Goal: Task Accomplishment & Management: Use online tool/utility

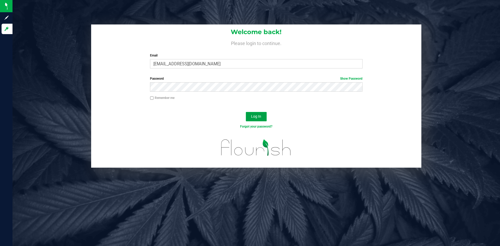
click at [257, 118] on span "Log In" at bounding box center [256, 116] width 10 height 4
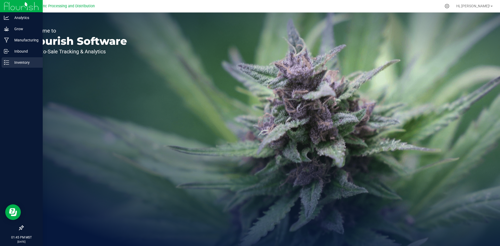
click at [11, 61] on p "Inventory" at bounding box center [24, 62] width 31 height 6
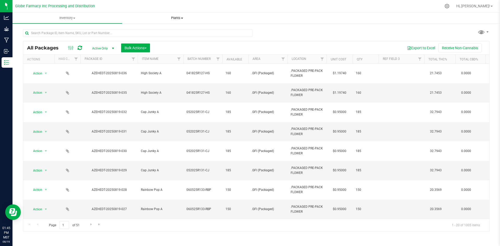
click at [177, 18] on span "Plants" at bounding box center [176, 18] width 109 height 5
click at [162, 30] on li "All plants" at bounding box center [177, 31] width 110 height 6
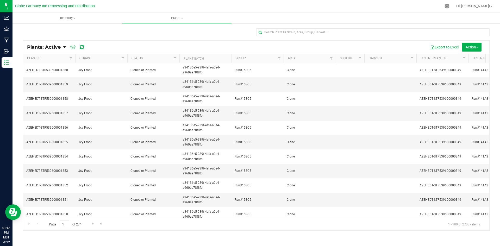
click at [65, 47] on icon at bounding box center [64, 47] width 3 height 5
click at [46, 78] on span "Plants: Dead" at bounding box center [41, 78] width 21 height 4
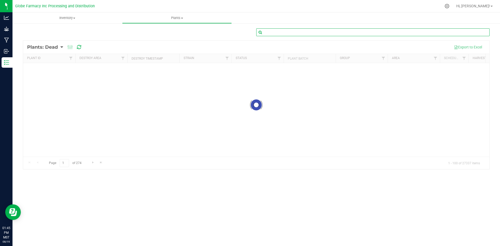
click at [287, 35] on input "text" at bounding box center [372, 32] width 233 height 8
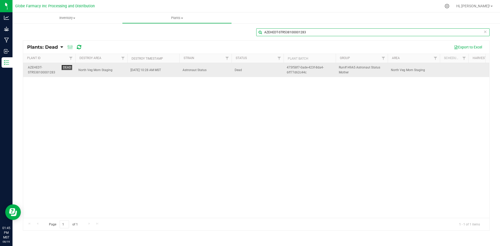
type input "AZEHEDT-STR538100001283"
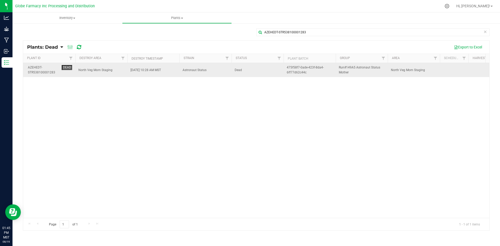
click at [274, 73] on td "Dead" at bounding box center [258, 70] width 52 height 14
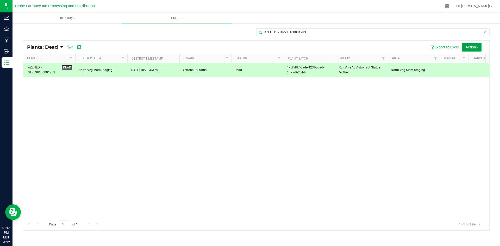
click at [469, 45] on span "Action" at bounding box center [472, 47] width 13 height 4
click at [464, 59] on span "Revive plants" at bounding box center [466, 59] width 20 height 4
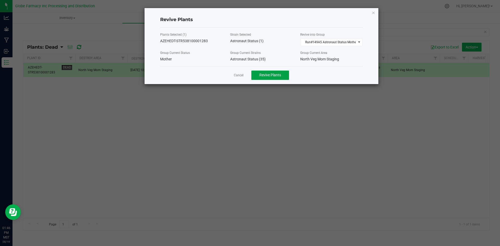
click at [281, 76] on span "Revive Plants" at bounding box center [271, 75] width 22 height 4
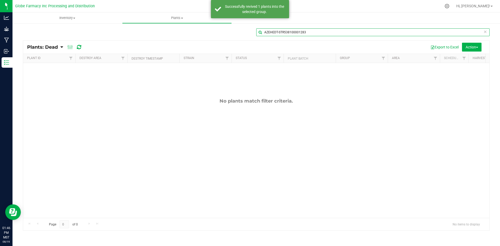
drag, startPoint x: 325, startPoint y: 33, endPoint x: 252, endPoint y: 26, distance: 73.1
click at [252, 26] on div "AZEHEDT-STR538100001283 Plants: Dead Plants: Active Plants: Harvested Plants: D…" at bounding box center [257, 129] width 488 height 213
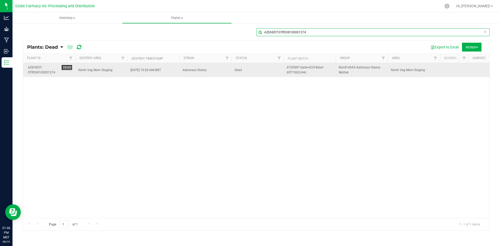
type input "AZEHEDT-STR538100001274"
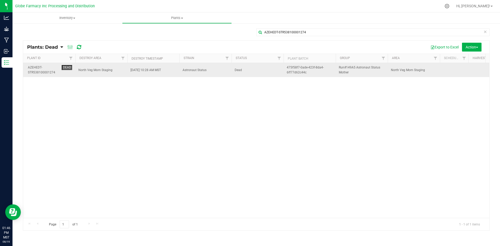
click at [272, 72] on span "Dead" at bounding box center [258, 70] width 46 height 5
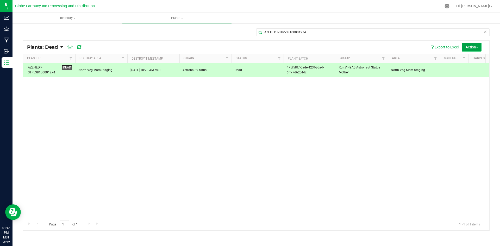
click at [474, 48] on span "Action" at bounding box center [472, 47] width 13 height 4
click at [470, 60] on span "Revive plants" at bounding box center [466, 59] width 20 height 4
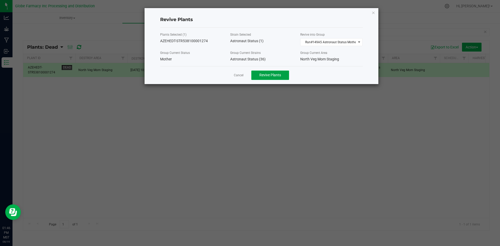
click at [286, 74] on button "Revive Plants" at bounding box center [270, 75] width 38 height 9
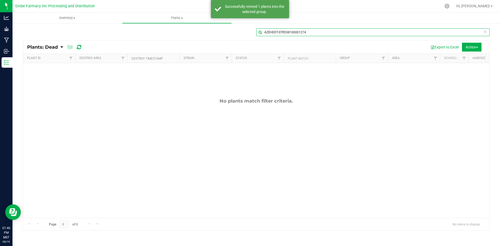
drag, startPoint x: 310, startPoint y: 34, endPoint x: 265, endPoint y: 33, distance: 44.3
click at [265, 33] on input "AZEHEDT-STR538100001274" at bounding box center [372, 32] width 233 height 8
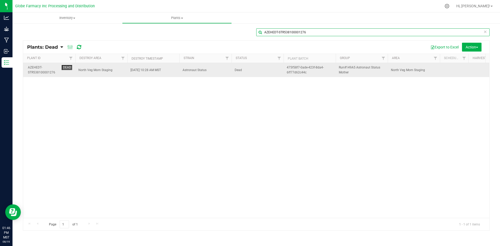
type input "AZEHEDT-STR538100001276"
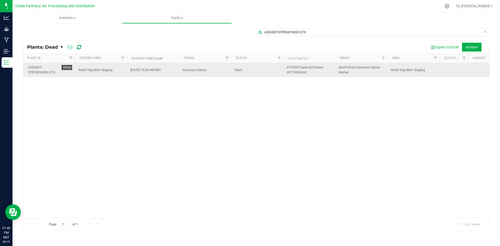
click at [239, 72] on span "Dead" at bounding box center [258, 70] width 46 height 5
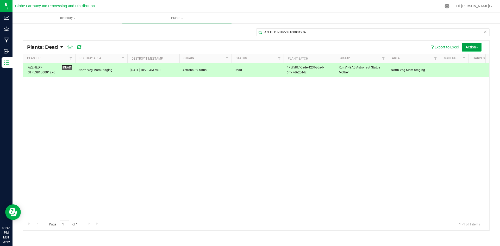
click at [468, 46] on span "Action" at bounding box center [472, 47] width 13 height 4
click at [467, 62] on div "Revive plants" at bounding box center [469, 60] width 27 height 8
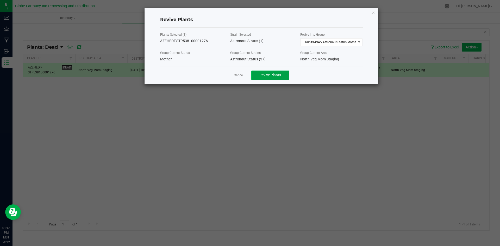
click at [266, 76] on span "Revive Plants" at bounding box center [271, 75] width 22 height 4
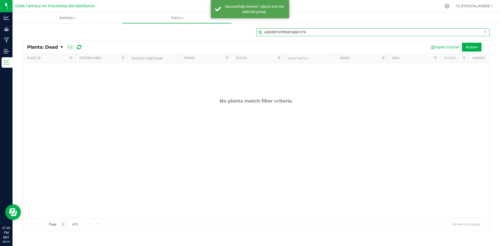
drag, startPoint x: 310, startPoint y: 32, endPoint x: 246, endPoint y: 32, distance: 63.8
click at [246, 32] on div "AZEHEDT-STR538100001276" at bounding box center [256, 34] width 467 height 12
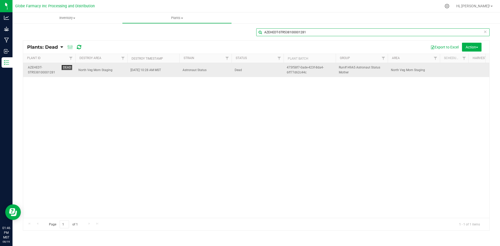
type input "AZEHEDT-STR538100001281"
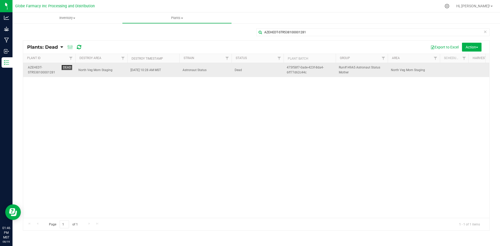
click at [261, 72] on span "Dead" at bounding box center [258, 70] width 46 height 5
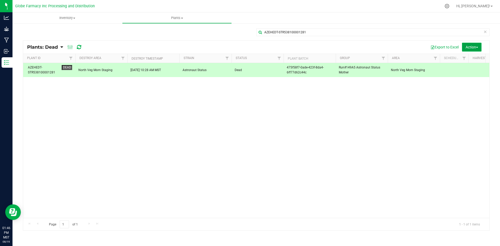
click at [469, 48] on span "Action" at bounding box center [472, 47] width 13 height 4
click at [460, 61] on div "Revive plants" at bounding box center [469, 60] width 27 height 8
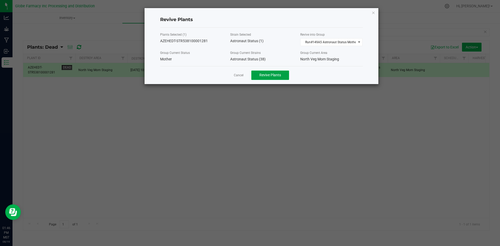
click at [276, 73] on span "Revive Plants" at bounding box center [271, 75] width 22 height 4
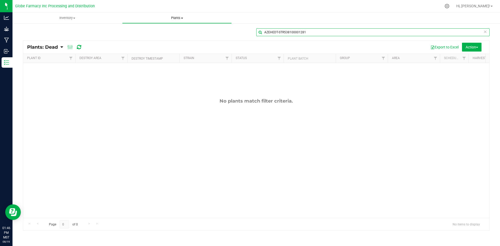
drag, startPoint x: 333, startPoint y: 33, endPoint x: 137, endPoint y: 14, distance: 196.9
click at [137, 14] on inventory "Inventory All packages All inventory Waste log Create inventory Plants All plan…" at bounding box center [257, 125] width 488 height 224
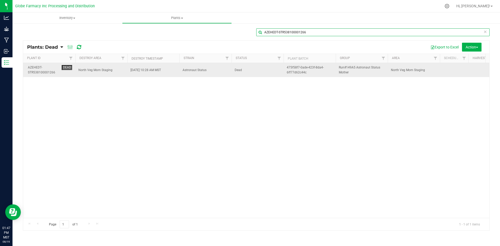
type input "AZEHEDT-STR538100001266"
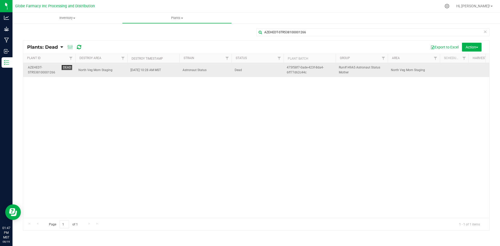
click at [229, 70] on td "Astronaut Status" at bounding box center [206, 70] width 52 height 14
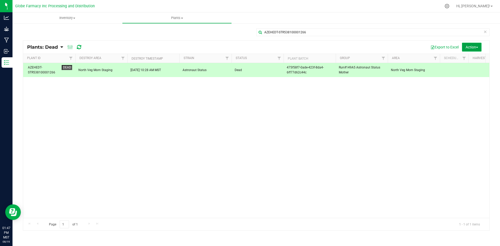
click at [471, 48] on span "Action" at bounding box center [472, 47] width 13 height 4
click at [470, 57] on span "Revive plants" at bounding box center [466, 59] width 20 height 4
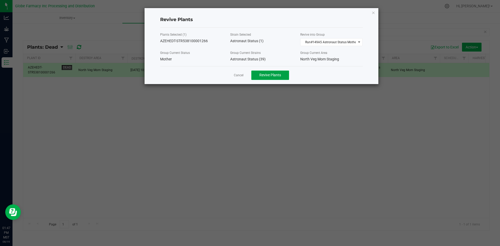
click at [264, 76] on span "Revive Plants" at bounding box center [271, 75] width 22 height 4
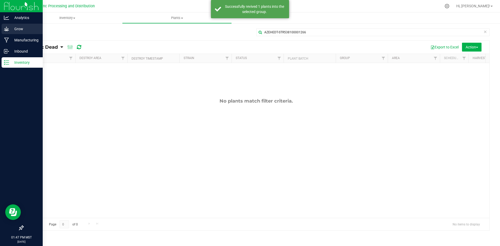
click at [8, 29] on icon at bounding box center [6, 29] width 5 height 4
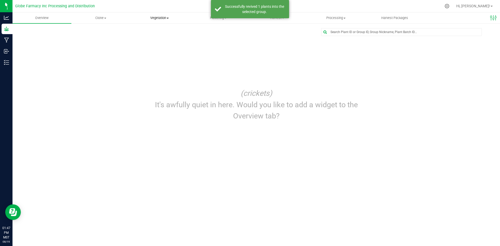
click at [168, 20] on uib-tab-heading "Vegetation Veg groups Veg plants Mother groups Mother plants Apply to plants" at bounding box center [160, 18] width 58 height 10
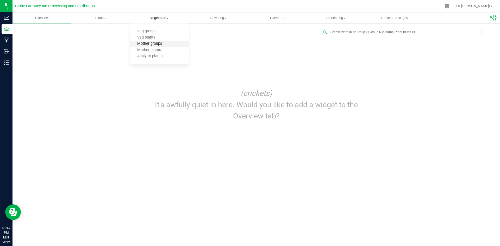
click at [164, 44] on span "Mother groups" at bounding box center [149, 44] width 39 height 4
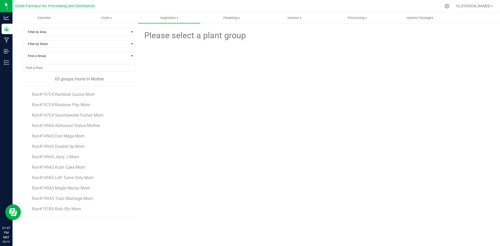
scroll to position [447, 0]
click at [76, 128] on span "Run#149A5 Astronaut Status Mother" at bounding box center [66, 126] width 69 height 5
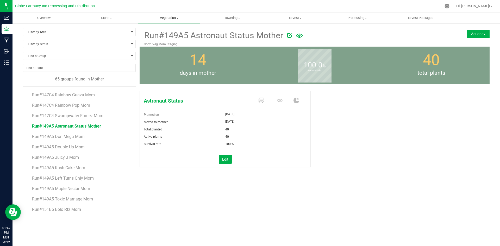
click at [171, 20] on uib-tab-heading "Vegetation Veg groups Veg plants Mother groups Mother plants Apply to plants" at bounding box center [169, 18] width 62 height 10
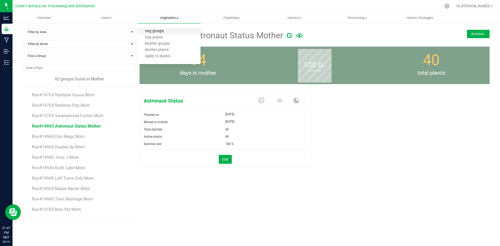
click at [165, 32] on span "Veg groups" at bounding box center [154, 31] width 33 height 4
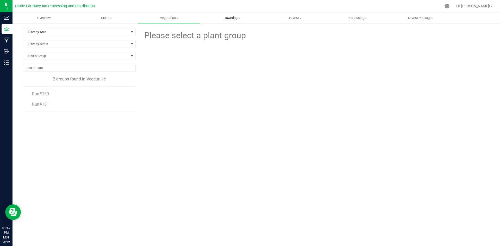
click at [233, 19] on span "Flowering" at bounding box center [232, 18] width 62 height 5
click at [226, 39] on span "Flowering groups" at bounding box center [222, 37] width 43 height 4
click at [37, 146] on span "Run#149" at bounding box center [40, 146] width 17 height 5
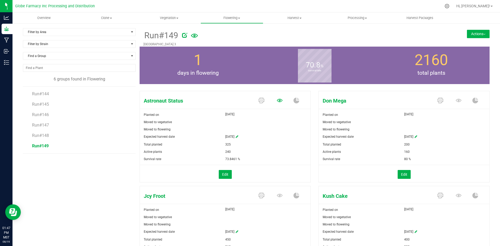
click at [280, 100] on icon at bounding box center [280, 100] width 6 height 3
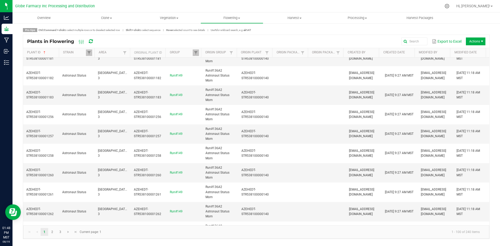
scroll to position [339, 0]
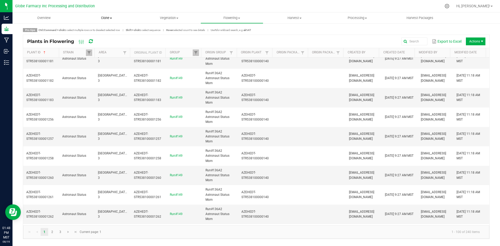
click at [110, 22] on uib-tab-heading "Clone Create plants Cloning groups Cloning plants Apply to plants" at bounding box center [107, 18] width 62 height 10
click at [167, 22] on uib-tab-heading "Vegetation Veg groups Veg plants Mother groups Mother plants Apply to plants" at bounding box center [169, 18] width 62 height 10
click at [166, 45] on span "Mother groups" at bounding box center [157, 44] width 39 height 4
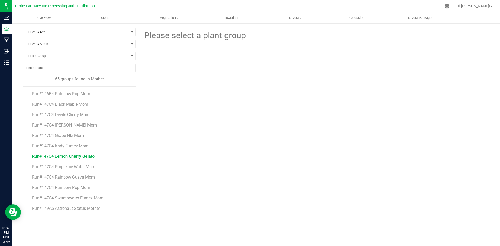
scroll to position [391, 0]
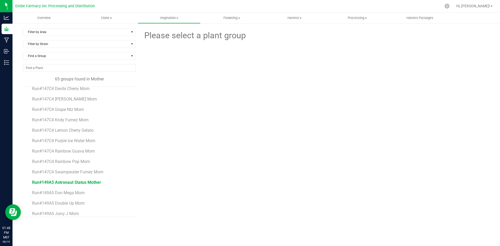
click at [72, 181] on span "Run#149A5 Astronaut Status Mother" at bounding box center [66, 182] width 69 height 5
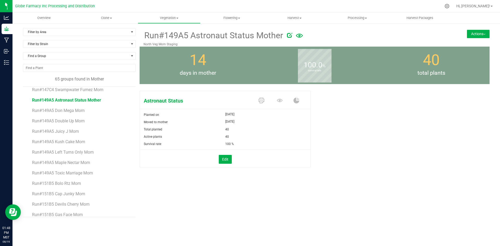
scroll to position [447, 0]
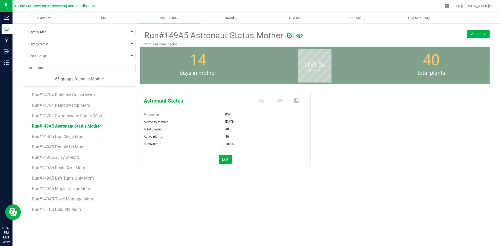
drag, startPoint x: 446, startPoint y: 110, endPoint x: 448, endPoint y: 107, distance: 3.5
click at [446, 110] on div "Astronaut Status Planted on [DATE] Moved to mother [DATE] Total planted 40 Acti…" at bounding box center [315, 135] width 350 height 92
click at [475, 34] on button "Actions" at bounding box center [478, 34] width 23 height 8
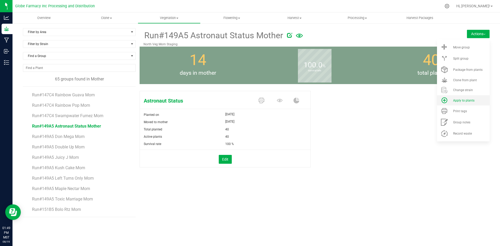
click at [462, 101] on span "Apply to plants" at bounding box center [463, 101] width 21 height 4
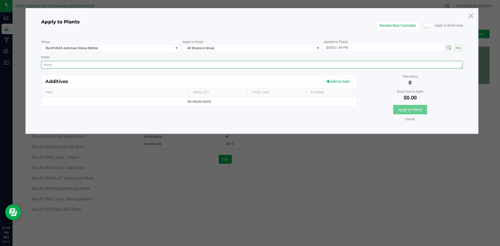
click at [294, 61] on textarea "Notes" at bounding box center [252, 65] width 422 height 8
paste textarea "Calcium Nitrate, Monopotassium Phosphate, [MEDICAL_DATA], Iron Edta, Sodium Mol…"
type textarea "Calcium Nitrate, Monopotassium Phosphate, [MEDICAL_DATA], Iron Edta, Sodium Mol…"
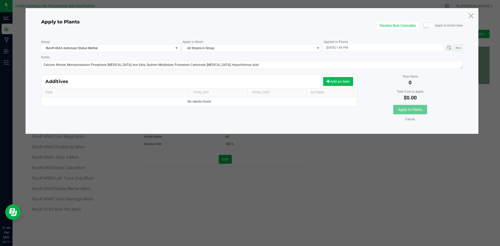
click at [329, 79] on span at bounding box center [329, 81] width 4 height 4
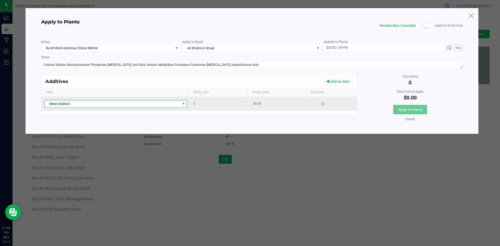
click at [173, 103] on span "Select Additive" at bounding box center [113, 103] width 136 height 7
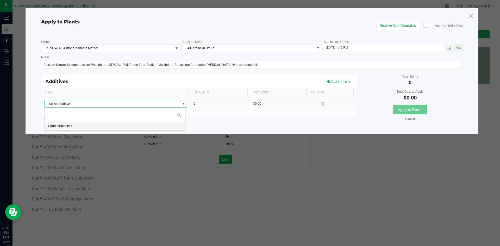
click at [161, 125] on li "Plant Nutrients" at bounding box center [115, 125] width 140 height 7
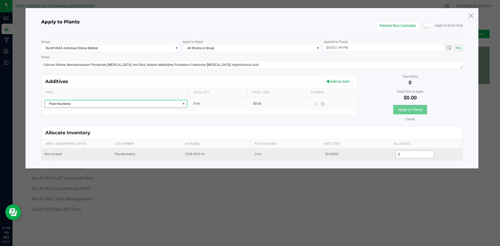
click at [414, 157] on input "0" at bounding box center [415, 154] width 38 height 7
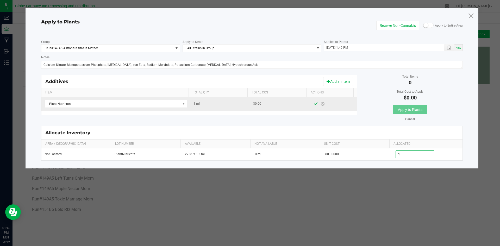
type input "1.0000"
click at [313, 103] on span at bounding box center [316, 103] width 7 height 9
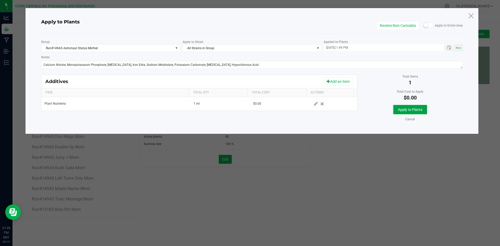
click at [400, 110] on span "Apply to Plants" at bounding box center [410, 110] width 24 height 4
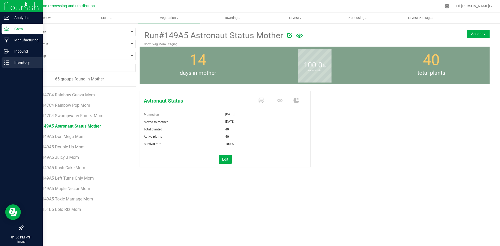
click at [11, 64] on p "Inventory" at bounding box center [24, 62] width 31 height 6
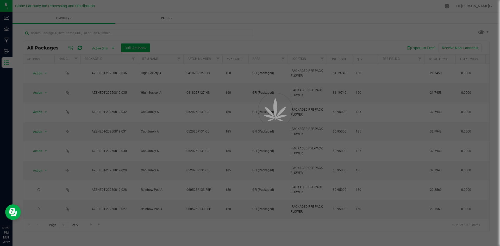
click at [158, 17] on div at bounding box center [250, 123] width 500 height 246
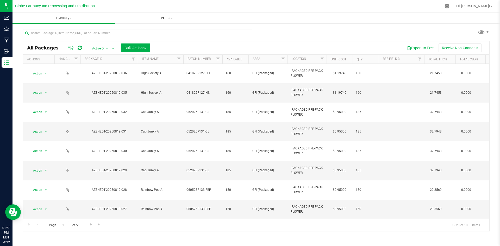
click at [159, 17] on span "Plants" at bounding box center [167, 18] width 102 height 5
click at [147, 32] on li "All plants" at bounding box center [166, 31] width 103 height 6
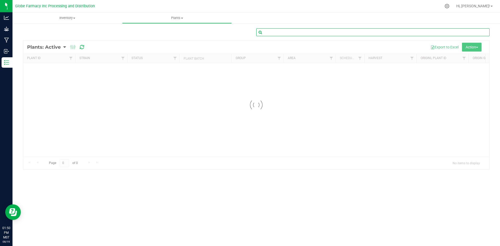
click at [294, 33] on input "text" at bounding box center [372, 32] width 233 height 8
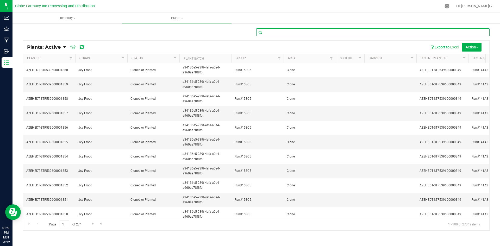
type input "#"
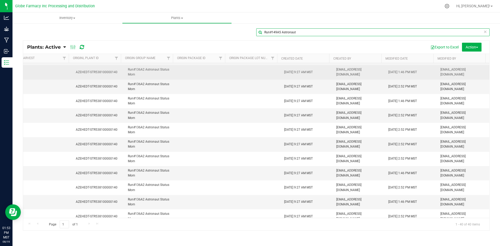
scroll to position [313, 348]
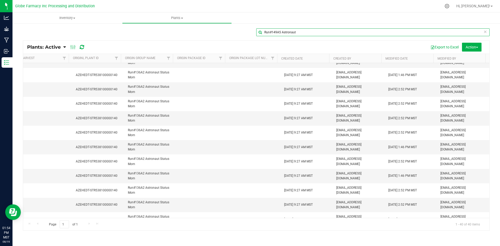
type input "Run#149A5 Astronaut"
